Goal: Task Accomplishment & Management: Manage account settings

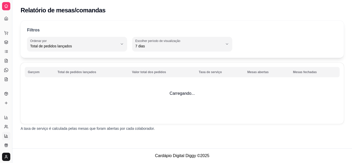
select select "TOTAL_OF_ORDERS"
select select "7"
click at [12, 58] on button "Toggle Sidebar" at bounding box center [12, 81] width 4 height 163
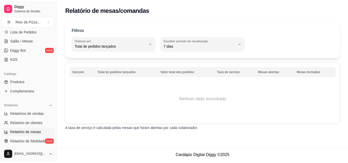
scroll to position [94, 0]
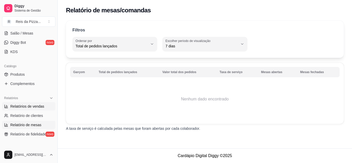
click at [25, 103] on link "Relatórios de vendas" at bounding box center [28, 106] width 53 height 8
select select "ALL"
select select "0"
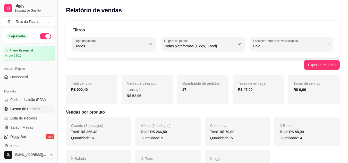
click at [37, 111] on span "Gestor de Pedidos" at bounding box center [25, 109] width 30 height 5
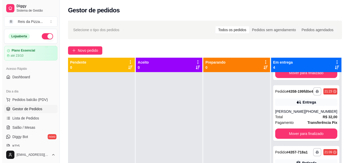
scroll to position [107, 0]
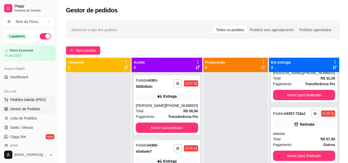
click at [29, 102] on span "Pedidos balcão (PDV)" at bounding box center [28, 99] width 36 height 5
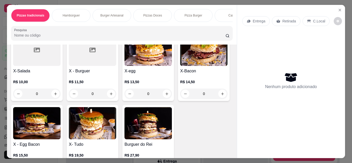
scroll to position [149, 0]
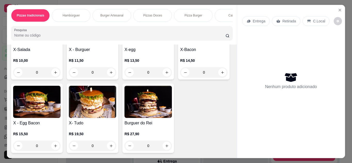
click at [180, 78] on div "0" at bounding box center [203, 72] width 47 height 10
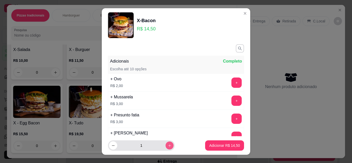
click at [168, 145] on icon "increase-product-quantity" at bounding box center [170, 146] width 4 height 4
type input "2"
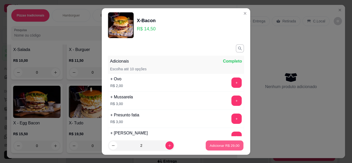
click at [223, 145] on p "Adicionar R$ 29,00" at bounding box center [225, 145] width 30 height 5
type input "2"
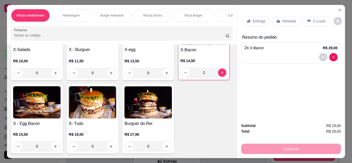
click at [257, 19] on p "Entrega" at bounding box center [259, 21] width 13 height 5
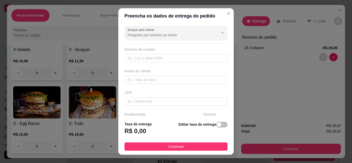
click at [162, 63] on div "Busque pelo cliente Número de contato Nome do cliente CEP Rua/[GEOGRAPHIC_DATA]…" at bounding box center [176, 71] width 116 height 94
click at [152, 82] on input "text" at bounding box center [176, 80] width 103 height 8
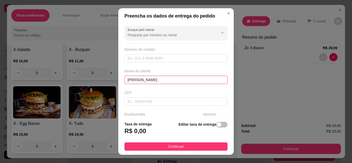
type input "[PERSON_NAME]"
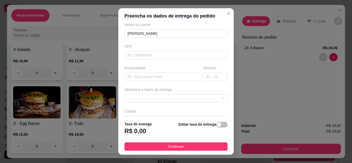
scroll to position [55, 0]
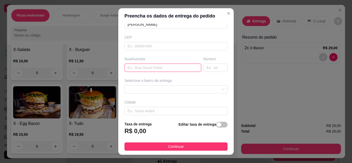
click at [168, 69] on input "text" at bounding box center [163, 68] width 77 height 8
type input "inho tavares"
click at [204, 68] on input "text" at bounding box center [216, 68] width 24 height 8
type input "232"
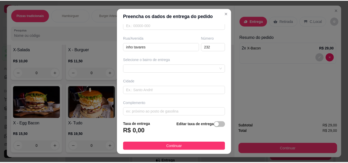
scroll to position [80, 0]
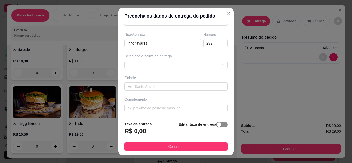
click at [217, 124] on div "button" at bounding box center [219, 125] width 5 height 5
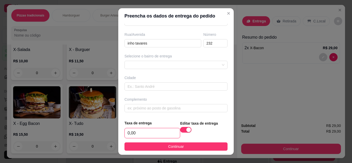
click at [132, 135] on input "0,00" at bounding box center [152, 133] width 55 height 10
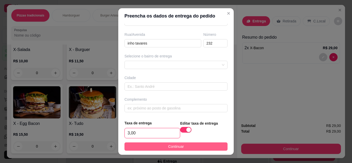
type input "3,00"
click at [195, 143] on button "Continuar" at bounding box center [176, 147] width 103 height 8
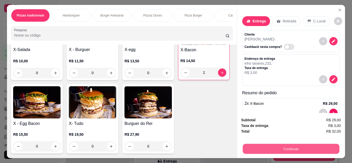
click at [277, 145] on button "Continuar" at bounding box center [291, 149] width 97 height 10
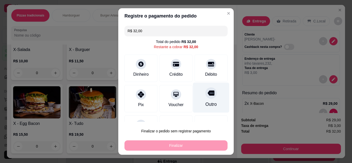
click at [206, 98] on div at bounding box center [211, 92] width 11 height 11
type input "R$ 0,00"
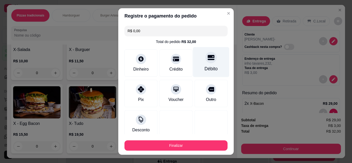
click at [198, 64] on div "Débito" at bounding box center [211, 62] width 36 height 30
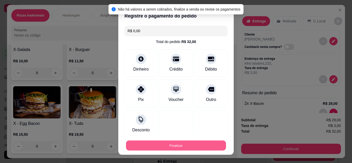
click at [186, 144] on button "Finalizar" at bounding box center [176, 146] width 100 height 10
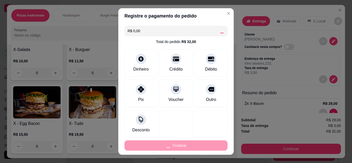
type input "0"
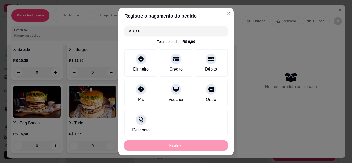
type input "-R$ 32,00"
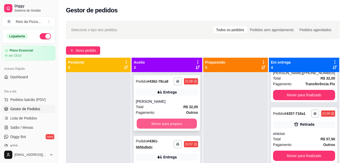
click at [180, 127] on button "Mover para preparo" at bounding box center [167, 124] width 60 height 10
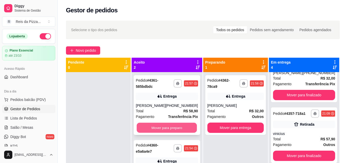
click at [184, 125] on button "Mover para preparo" at bounding box center [167, 128] width 60 height 10
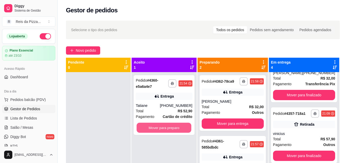
click at [184, 125] on button "Mover para preparo" at bounding box center [164, 128] width 55 height 10
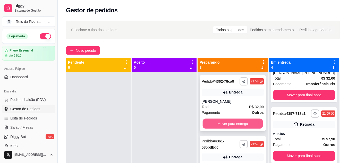
click at [229, 127] on button "Mover para entrega" at bounding box center [233, 124] width 60 height 10
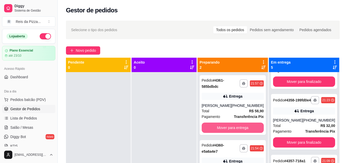
scroll to position [172, 0]
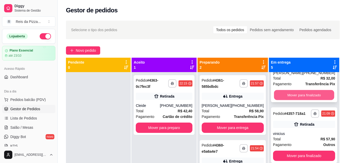
click at [299, 90] on button "Mover para finalizado" at bounding box center [304, 95] width 60 height 10
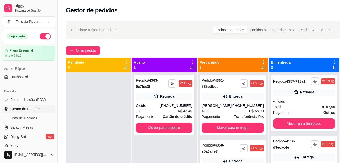
scroll to position [0, 0]
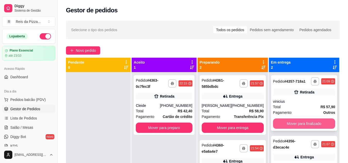
click at [303, 125] on button "Mover para finalizado" at bounding box center [304, 124] width 62 height 10
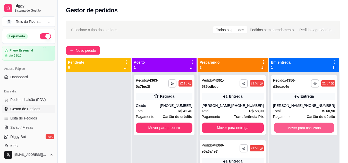
click at [303, 125] on button "Mover para finalizado" at bounding box center [304, 128] width 60 height 10
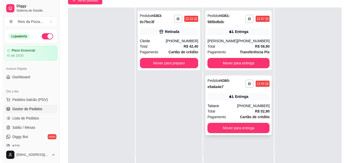
scroll to position [51, 0]
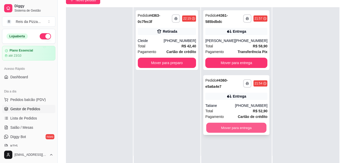
click at [239, 127] on button "Mover para entrega" at bounding box center [237, 128] width 60 height 10
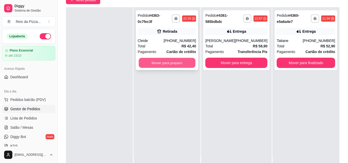
click at [179, 60] on button "Mover para preparo" at bounding box center [167, 63] width 57 height 10
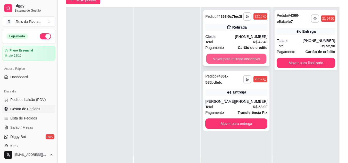
click at [242, 61] on button "Mover para retirada disponível" at bounding box center [237, 59] width 60 height 10
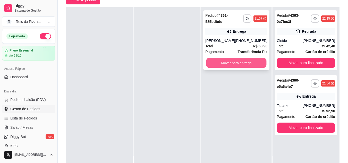
click at [247, 64] on button "Mover para entrega" at bounding box center [237, 63] width 60 height 10
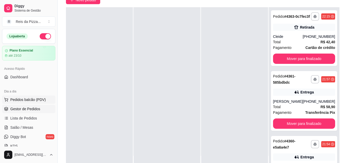
click at [43, 99] on span "Pedidos balcão (PDV)" at bounding box center [28, 99] width 36 height 5
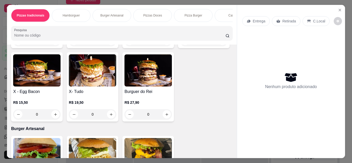
scroll to position [183, 0]
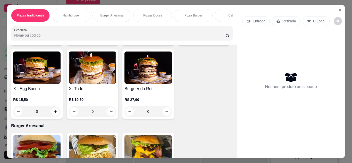
click at [61, 83] on img at bounding box center [36, 68] width 47 height 32
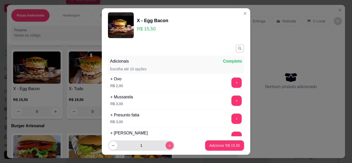
click at [166, 145] on button "increase-product-quantity" at bounding box center [170, 146] width 8 height 8
type input "2"
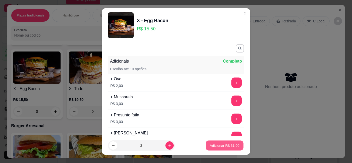
click at [209, 143] on button "Adicionar R$ 31,00" at bounding box center [225, 146] width 38 height 10
type input "2"
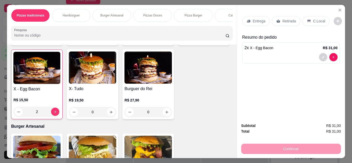
click at [289, 16] on div "Retirada" at bounding box center [286, 21] width 29 height 10
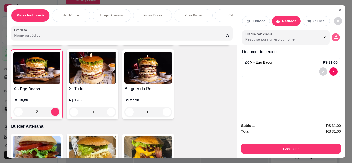
click at [337, 35] on button "decrease-product-quantity" at bounding box center [336, 37] width 8 height 8
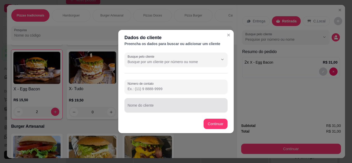
click at [178, 105] on div at bounding box center [176, 105] width 97 height 10
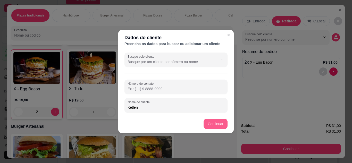
type input "Ketlen"
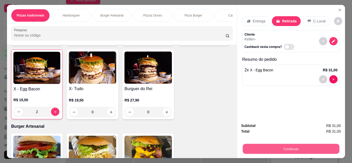
click at [273, 150] on button "Continuar" at bounding box center [291, 149] width 97 height 10
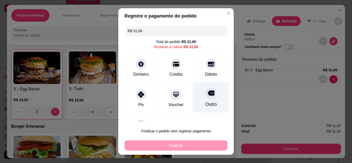
click at [206, 94] on div at bounding box center [211, 92] width 11 height 11
type input "R$ 0,00"
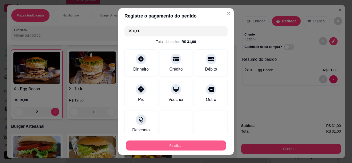
click at [177, 144] on button "Finalizar" at bounding box center [176, 146] width 100 height 10
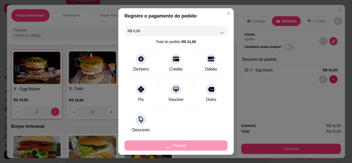
type input "0"
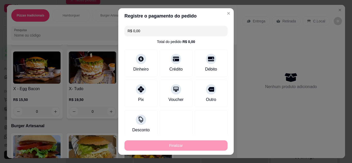
type input "-R$ 31,00"
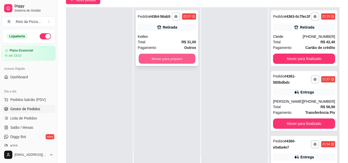
click at [180, 57] on button "Mover para preparo" at bounding box center [167, 59] width 57 height 10
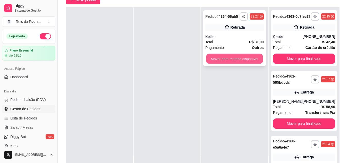
click at [228, 61] on button "Mover para retirada disponível" at bounding box center [235, 59] width 57 height 10
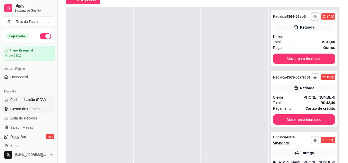
click at [34, 98] on span "Pedidos balcão (PDV)" at bounding box center [28, 99] width 36 height 5
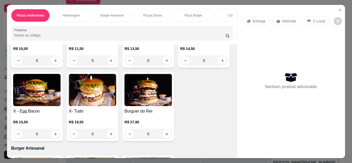
scroll to position [161, 0]
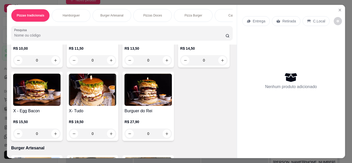
click at [116, 100] on img at bounding box center [92, 90] width 47 height 32
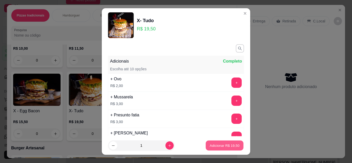
click at [220, 147] on p "Adicionar R$ 19,50" at bounding box center [225, 145] width 30 height 5
type input "1"
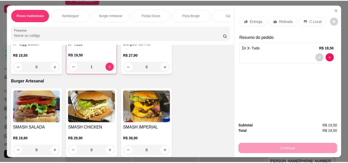
scroll to position [228, 0]
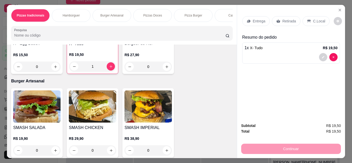
click at [125, 38] on img at bounding box center [148, 22] width 47 height 32
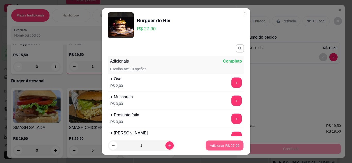
click at [215, 145] on p "Adicionar R$ 27,90" at bounding box center [225, 145] width 30 height 5
type input "1"
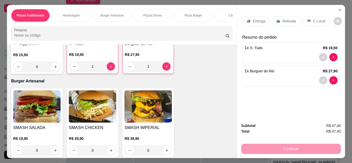
click at [283, 20] on p "Retirada" at bounding box center [290, 21] width 14 height 5
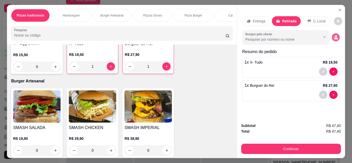
click at [332, 34] on button "decrease-product-quantity" at bounding box center [336, 37] width 8 height 8
click at [333, 33] on button "decrease-product-quantity" at bounding box center [336, 37] width 8 height 8
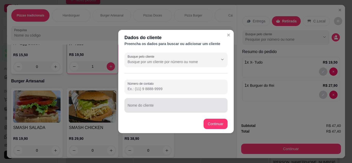
click at [152, 103] on div at bounding box center [176, 105] width 97 height 10
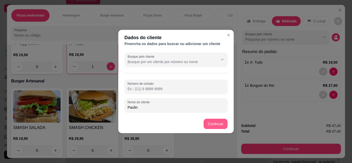
type input "Paulin"
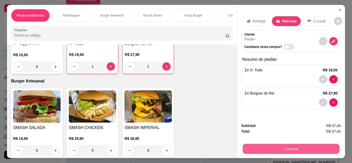
click at [280, 145] on button "Continuar" at bounding box center [291, 149] width 97 height 10
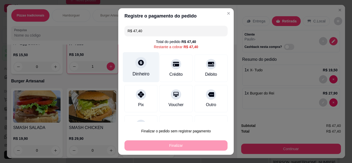
click at [135, 64] on div at bounding box center [140, 62] width 11 height 11
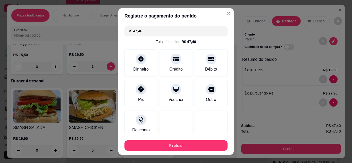
type input "R$ 0,00"
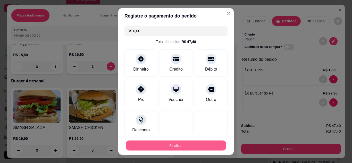
click at [182, 142] on button "Finalizar" at bounding box center [176, 146] width 100 height 10
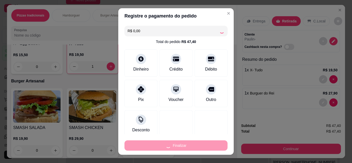
type input "0"
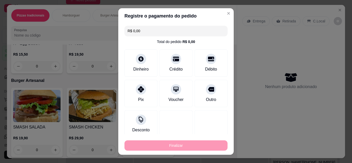
type input "-R$ 47,40"
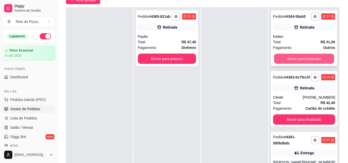
click at [313, 63] on button "Mover para finalizado" at bounding box center [304, 59] width 60 height 10
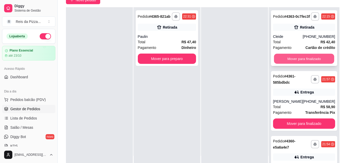
click at [316, 60] on button "Mover para finalizado" at bounding box center [304, 59] width 60 height 10
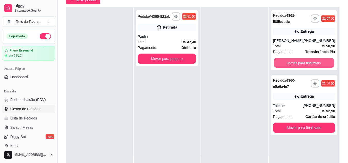
click at [316, 60] on button "Mover para finalizado" at bounding box center [304, 63] width 60 height 10
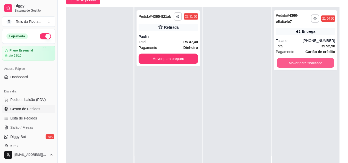
click at [316, 60] on button "Mover para finalizado" at bounding box center [306, 63] width 58 height 10
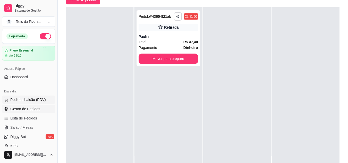
click at [33, 100] on span "Pedidos balcão (PDV)" at bounding box center [28, 99] width 36 height 5
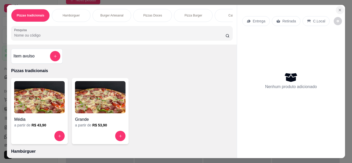
click at [339, 8] on icon "Close" at bounding box center [340, 10] width 4 height 4
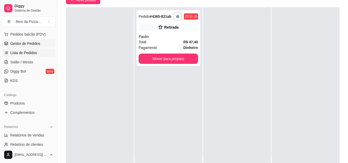
scroll to position [66, 0]
click at [22, 138] on link "Relatórios de vendas" at bounding box center [28, 135] width 53 height 8
select select "ALL"
select select "0"
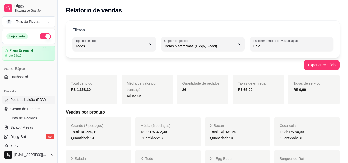
click at [27, 102] on span "Pedidos balcão (PDV)" at bounding box center [28, 99] width 36 height 5
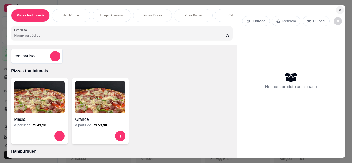
click at [339, 8] on icon "Close" at bounding box center [340, 10] width 4 height 4
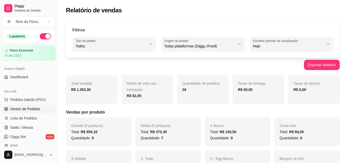
click at [21, 107] on span "Gestor de Pedidos" at bounding box center [25, 109] width 30 height 5
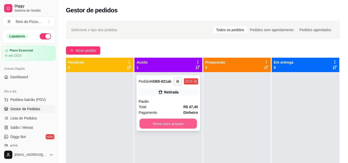
click at [170, 122] on button "Mover para preparo" at bounding box center [169, 124] width 58 height 10
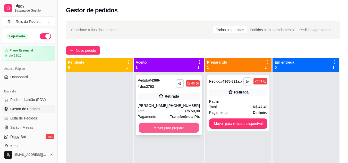
click at [151, 127] on button "Mover para preparo" at bounding box center [169, 128] width 60 height 10
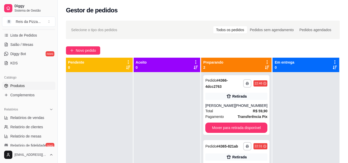
scroll to position [83, 0]
click at [28, 118] on span "Relatórios de vendas" at bounding box center [27, 117] width 34 height 5
select select "ALL"
select select "0"
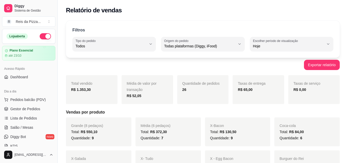
click at [42, 34] on button "button" at bounding box center [45, 36] width 11 height 6
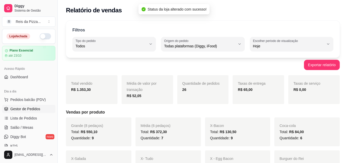
click at [31, 107] on span "Gestor de Pedidos" at bounding box center [25, 109] width 30 height 5
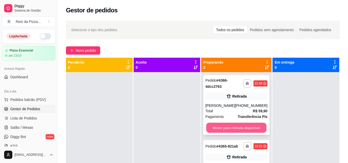
click at [225, 131] on button "Mover para retirada disponível" at bounding box center [237, 128] width 60 height 10
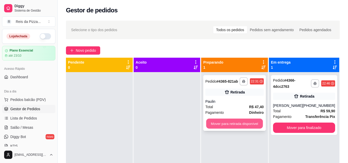
click at [232, 123] on button "Mover para retirada disponível" at bounding box center [235, 124] width 57 height 10
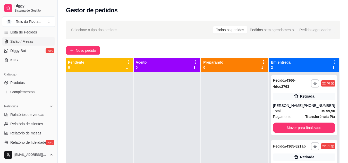
scroll to position [87, 0]
click at [29, 117] on link "Relatórios de vendas" at bounding box center [28, 114] width 53 height 8
select select "ALL"
select select "0"
